Goal: Transaction & Acquisition: Purchase product/service

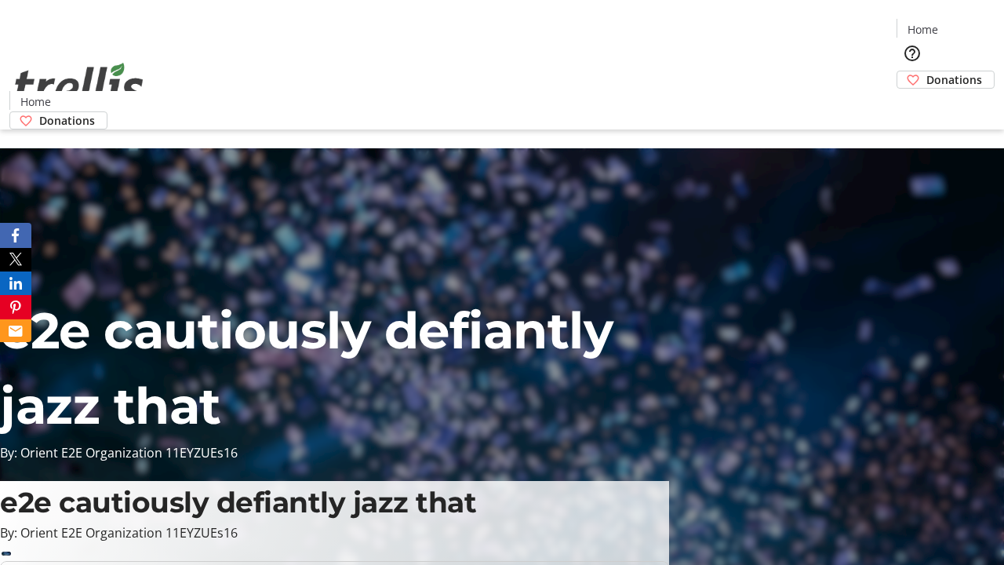
click at [926, 71] on span "Donations" at bounding box center [954, 79] width 56 height 16
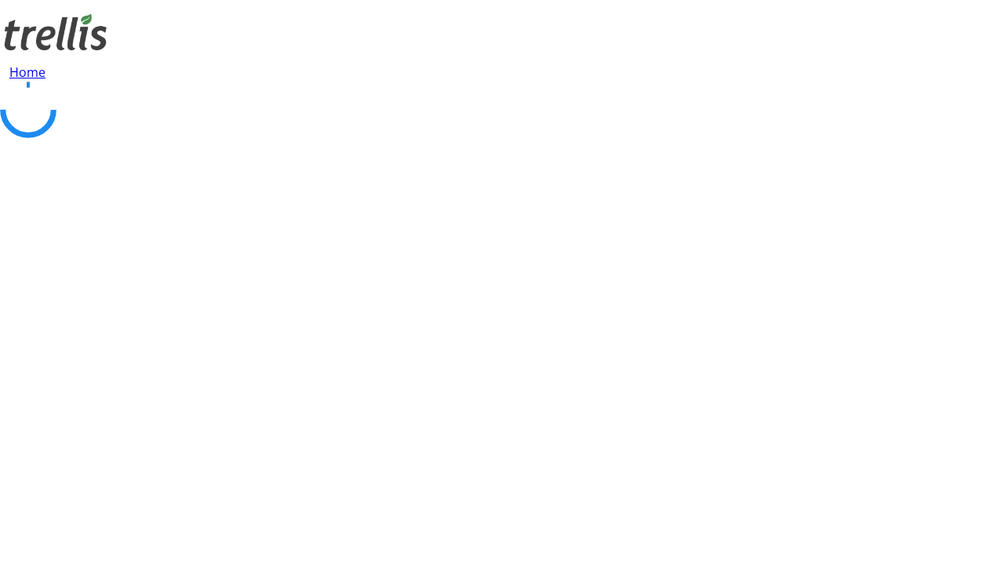
select select "CA"
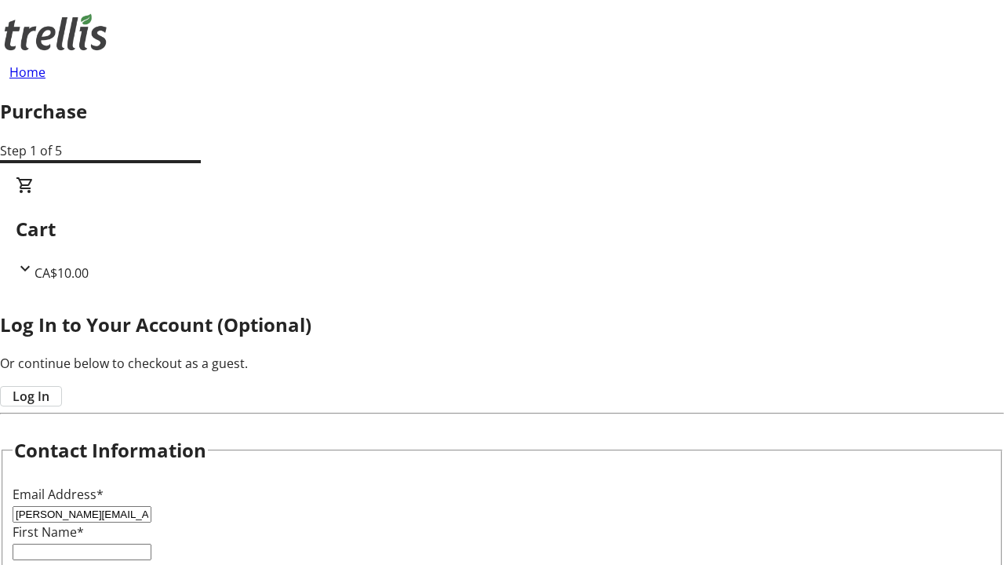
type input "[PERSON_NAME][EMAIL_ADDRESS][DOMAIN_NAME]"
type input "[PERSON_NAME]"
type input "[STREET_ADDRESS][PERSON_NAME]"
type input "Kelowna"
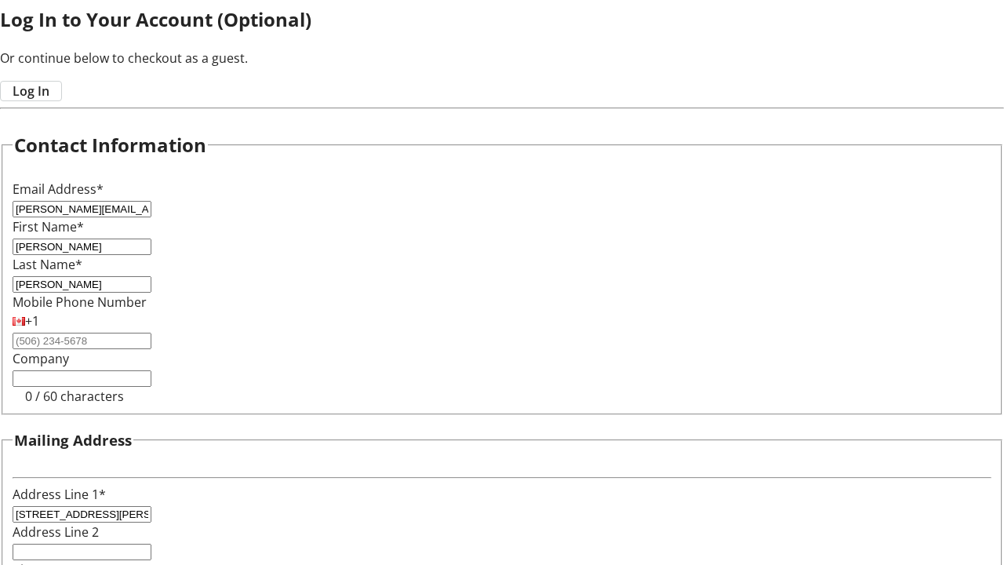
select select "BC"
type input "Kelowna"
type input "V1Y 0C2"
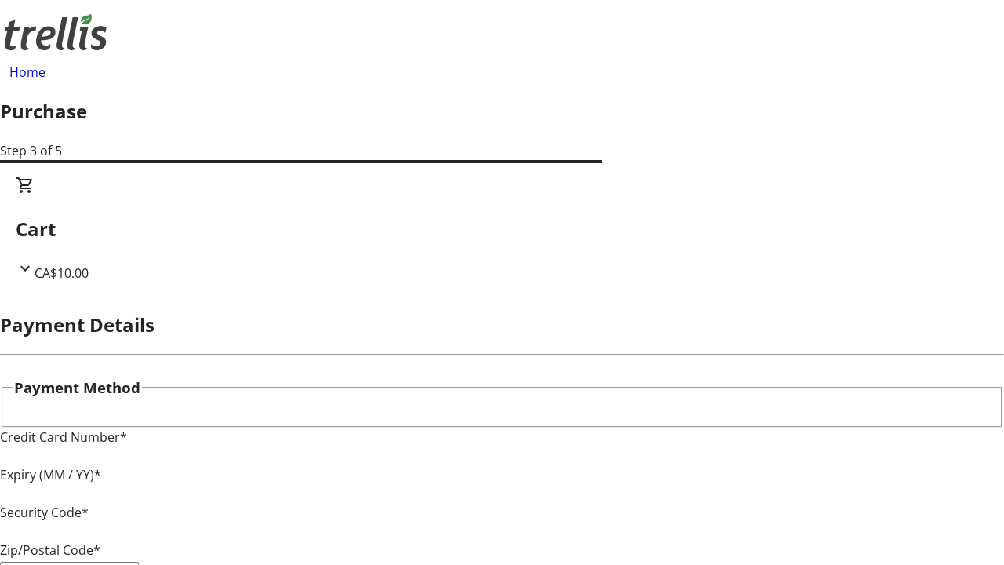
type input "V1Y 0C2"
